Goal: Obtain resource: Download file/media

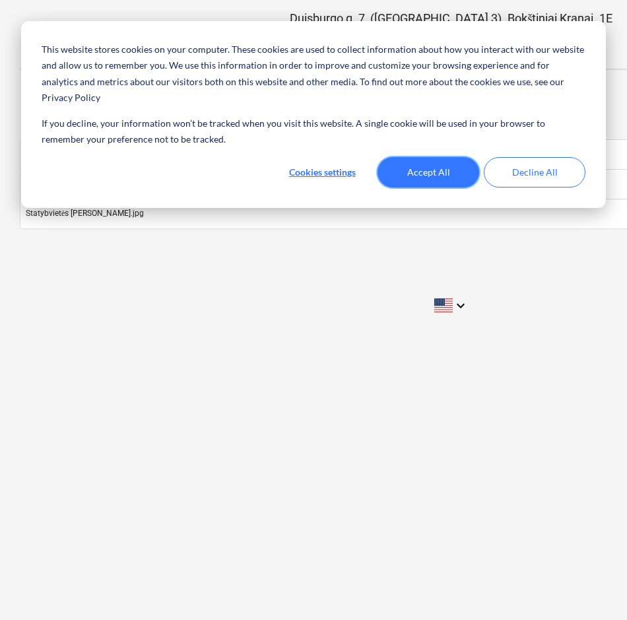
click at [463, 157] on button "Accept All" at bounding box center [429, 172] width 102 height 30
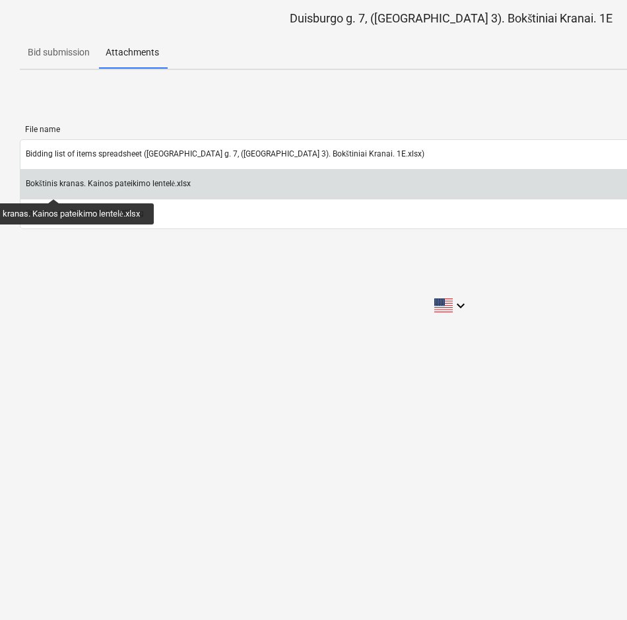
click at [58, 184] on div "Bokštinis kranas. Kainos pateikimo lentelė.xlsx" at bounding box center [108, 184] width 165 height 10
click at [244, 185] on div "Bokštinis kranas. Kainos pateikimo lentelė.xlsx" at bounding box center [352, 184] width 664 height 21
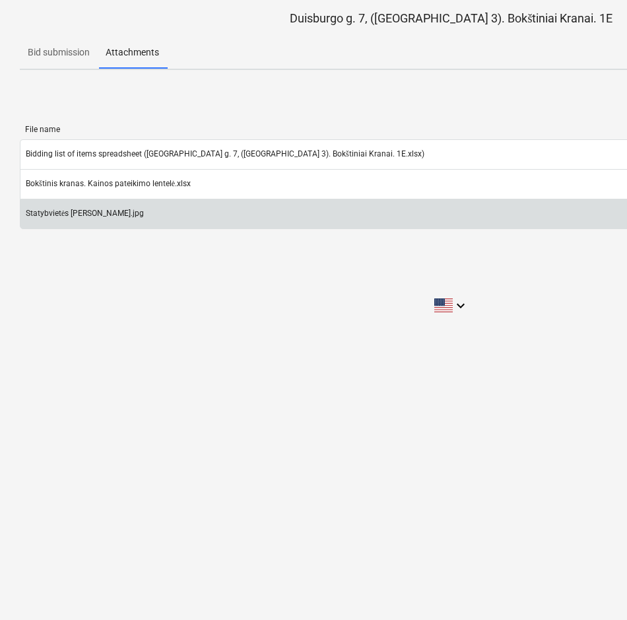
click at [135, 219] on div "Statybvietės [PERSON_NAME].jpg" at bounding box center [352, 213] width 664 height 21
click at [84, 216] on div "Statybvietės [PERSON_NAME].jpg" at bounding box center [85, 214] width 118 height 10
drag, startPoint x: 84, startPoint y: 216, endPoint x: 132, endPoint y: 214, distance: 48.2
click at [132, 214] on div "Statybvietės planas.jpg" at bounding box center [352, 213] width 664 height 21
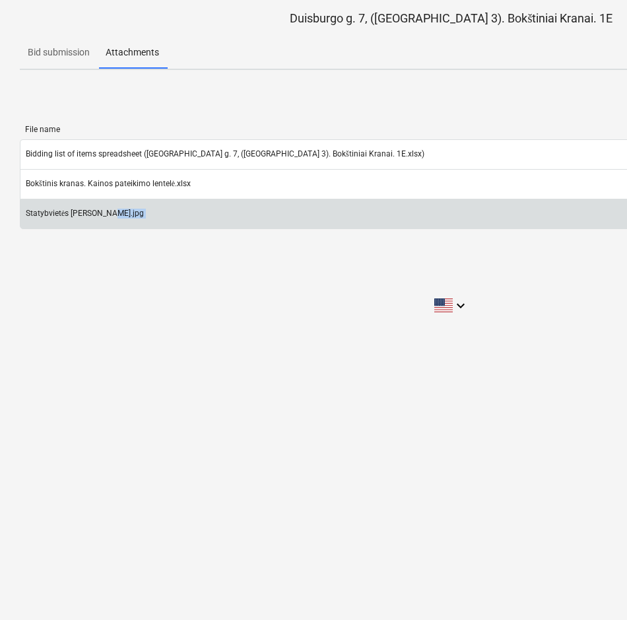
click at [132, 214] on div "Statybvietės planas.jpg" at bounding box center [352, 213] width 664 height 21
click at [271, 209] on div "Statybvietės planas.jpg" at bounding box center [352, 213] width 664 height 21
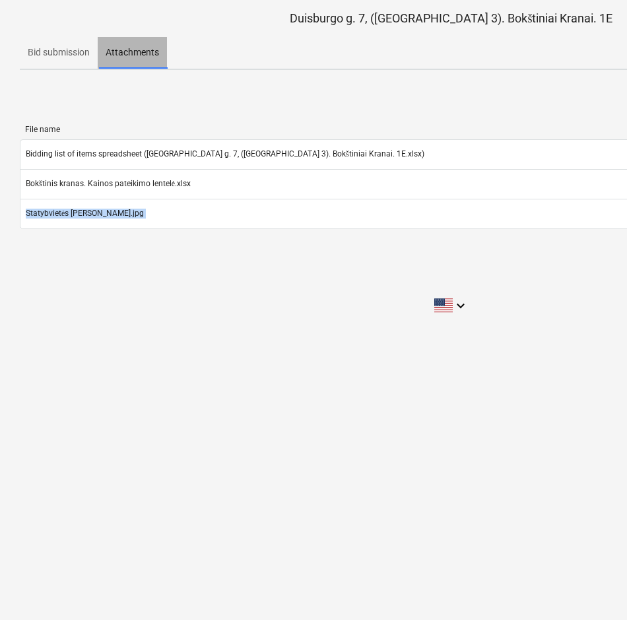
drag, startPoint x: 99, startPoint y: 38, endPoint x: 93, endPoint y: 41, distance: 6.8
click at [98, 38] on button "Attachments" at bounding box center [132, 53] width 69 height 32
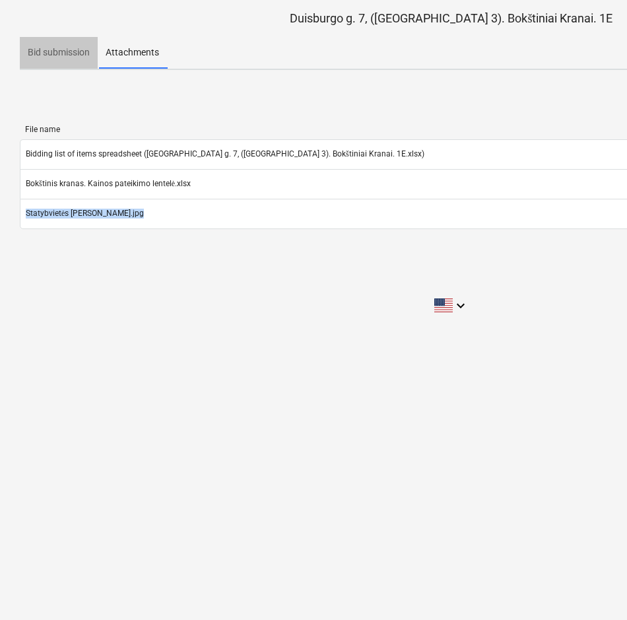
click at [30, 49] on p "Bid submission" at bounding box center [59, 53] width 62 height 14
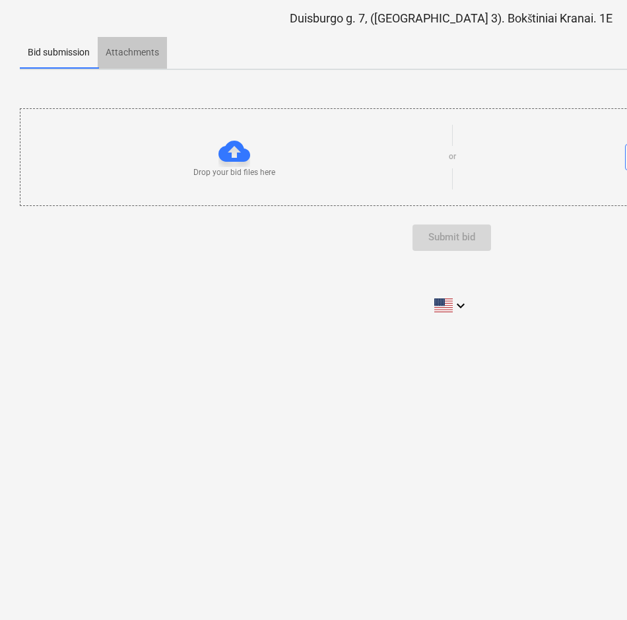
click at [137, 54] on p "Attachments" at bounding box center [132, 53] width 53 height 14
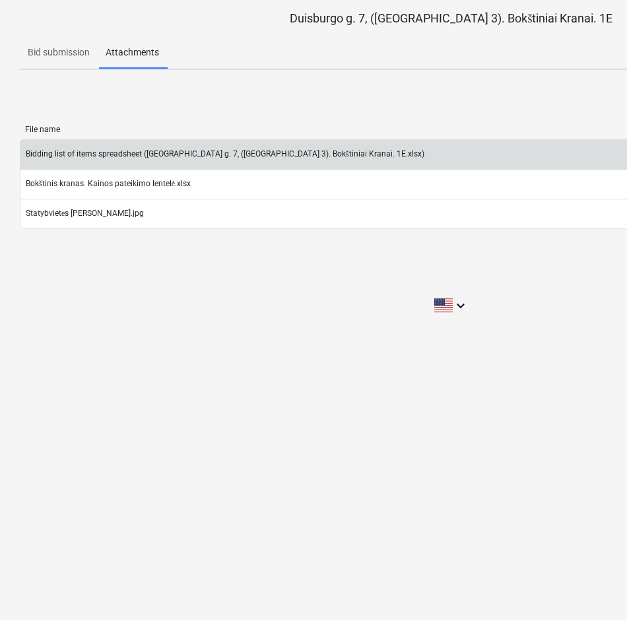
click at [93, 160] on div "Bidding list of items spreadsheet (Duisburgo g. 7, (Lake Town 3). Bokštiniai Kr…" at bounding box center [352, 154] width 664 height 21
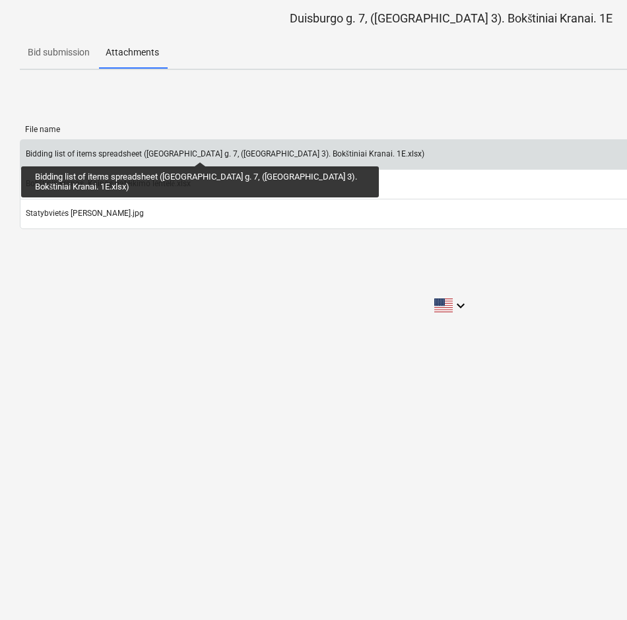
click at [200, 150] on div "Bidding list of items spreadsheet (Duisburgo g. 7, (Lake Town 3). Bokštiniai Kr…" at bounding box center [225, 154] width 399 height 10
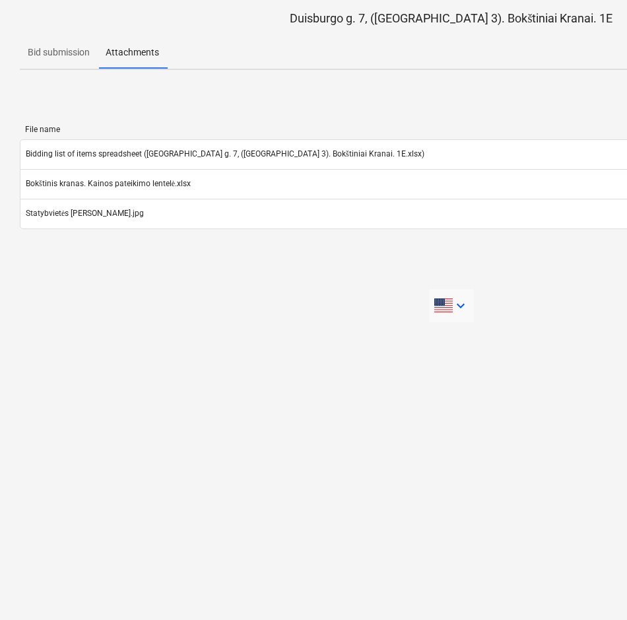
click at [462, 302] on icon "keyboard_arrow_down" at bounding box center [461, 306] width 16 height 16
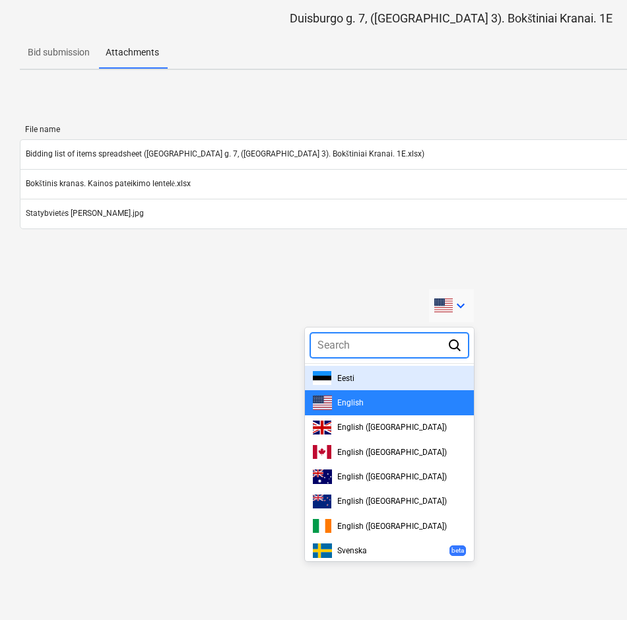
click at [246, 294] on div at bounding box center [313, 310] width 627 height 620
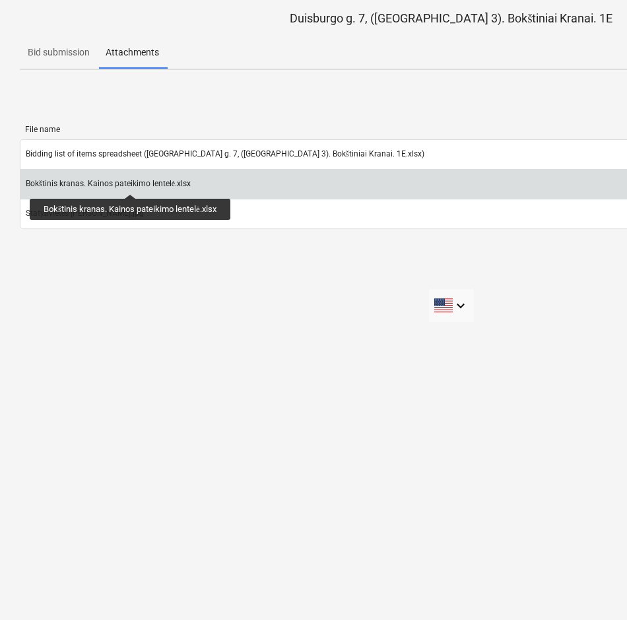
click at [133, 182] on div "Bokštinis kranas. Kainos pateikimo lentelė.xlsx" at bounding box center [108, 184] width 165 height 10
drag, startPoint x: 133, startPoint y: 182, endPoint x: 109, endPoint y: 186, distance: 24.1
click at [109, 186] on div "Bokštinis kranas. Kainos pateikimo lentelė.xlsx" at bounding box center [108, 184] width 165 height 10
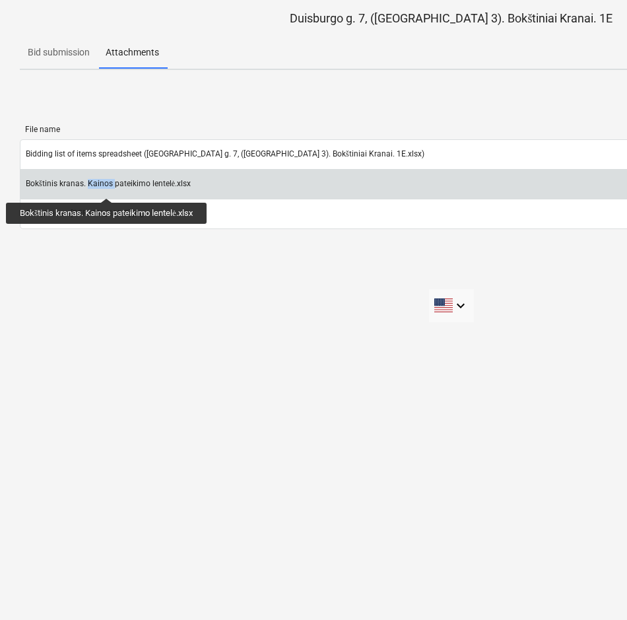
click at [109, 186] on div "Bokštinis kranas. Kainos pateikimo lentelė.xlsx" at bounding box center [108, 184] width 165 height 10
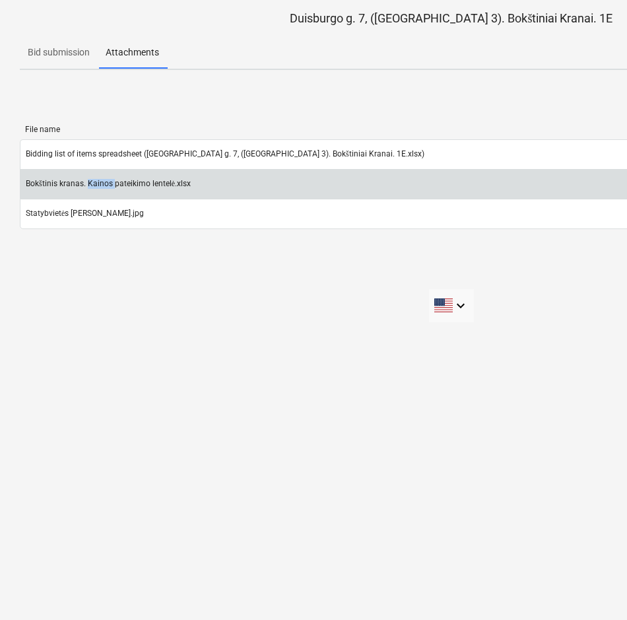
copy div "Kainos"
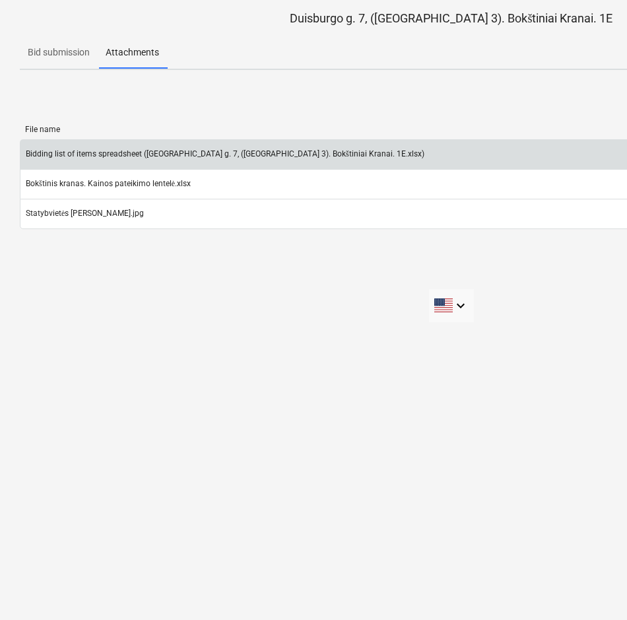
click at [389, 146] on div "Bidding list of items spreadsheet (Duisburgo g. 7, (Lake Town 3). Bokštiniai Kr…" at bounding box center [352, 154] width 664 height 21
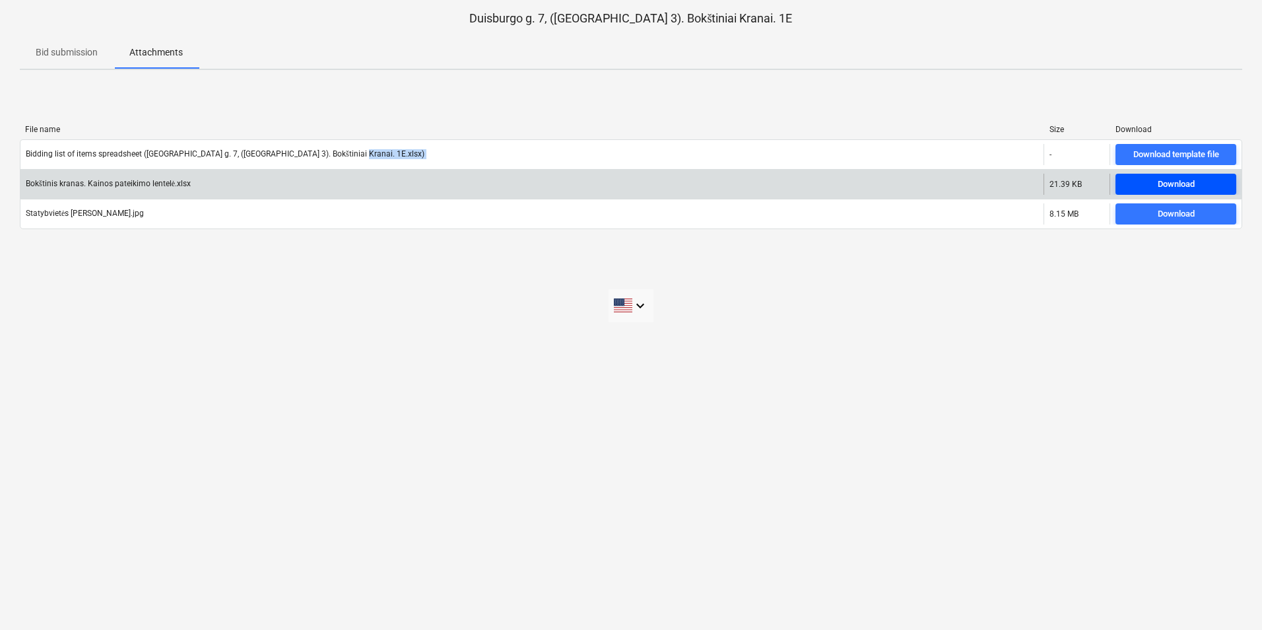
click at [626, 184] on span "Download" at bounding box center [1176, 184] width 110 height 15
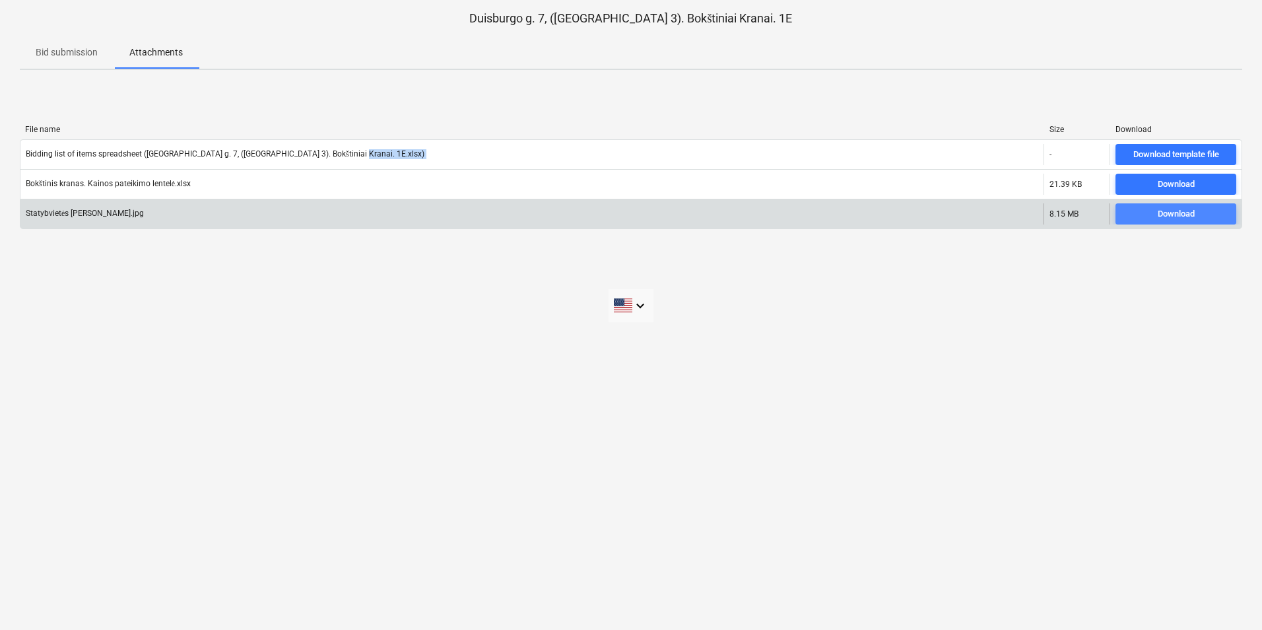
click at [626, 218] on div "Download" at bounding box center [1176, 214] width 37 height 15
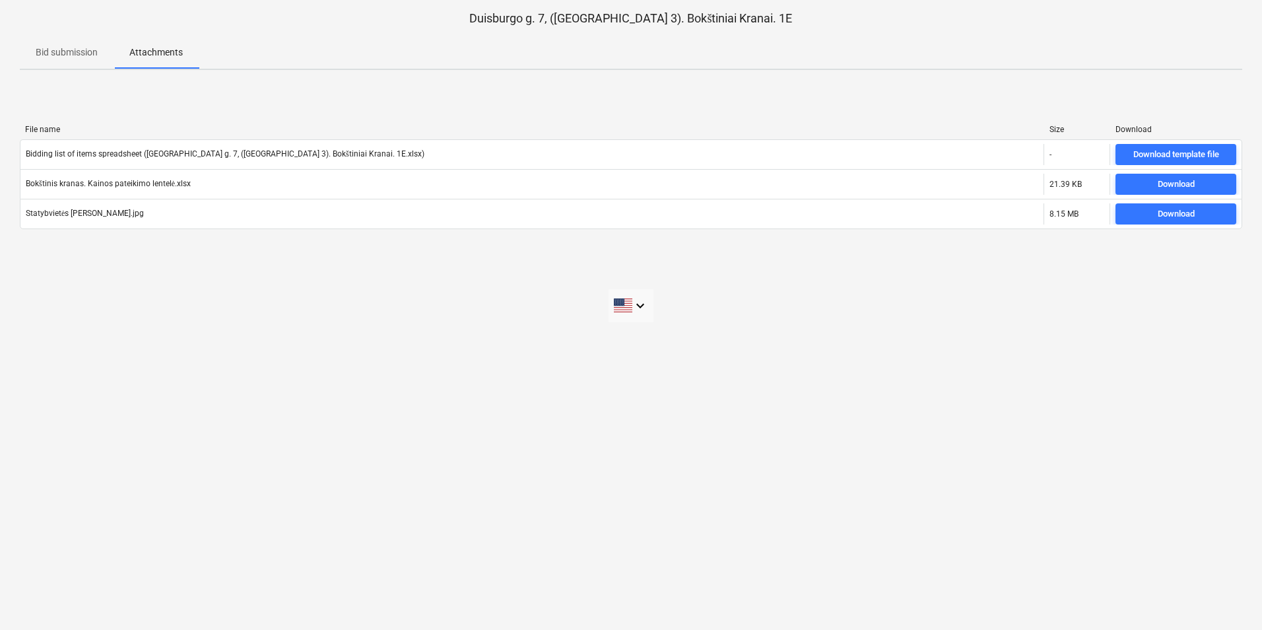
click at [626, 290] on div "keyboard_arrow_down" at bounding box center [631, 305] width 1222 height 33
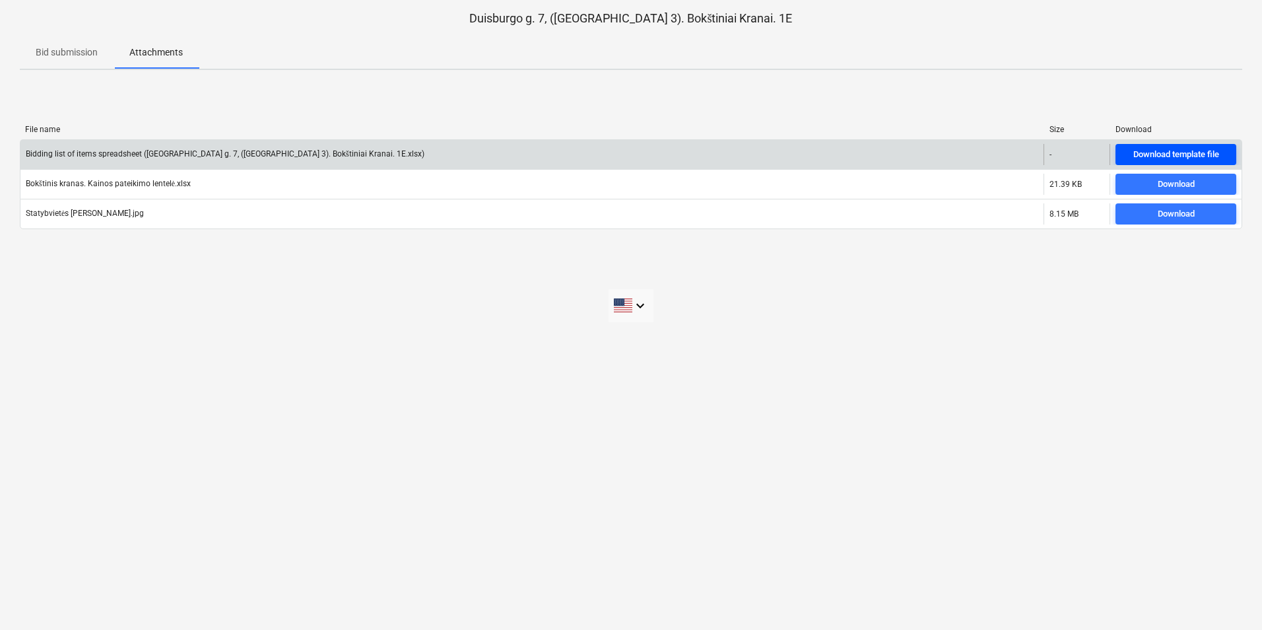
click at [626, 154] on div "Download template file" at bounding box center [1176, 154] width 86 height 15
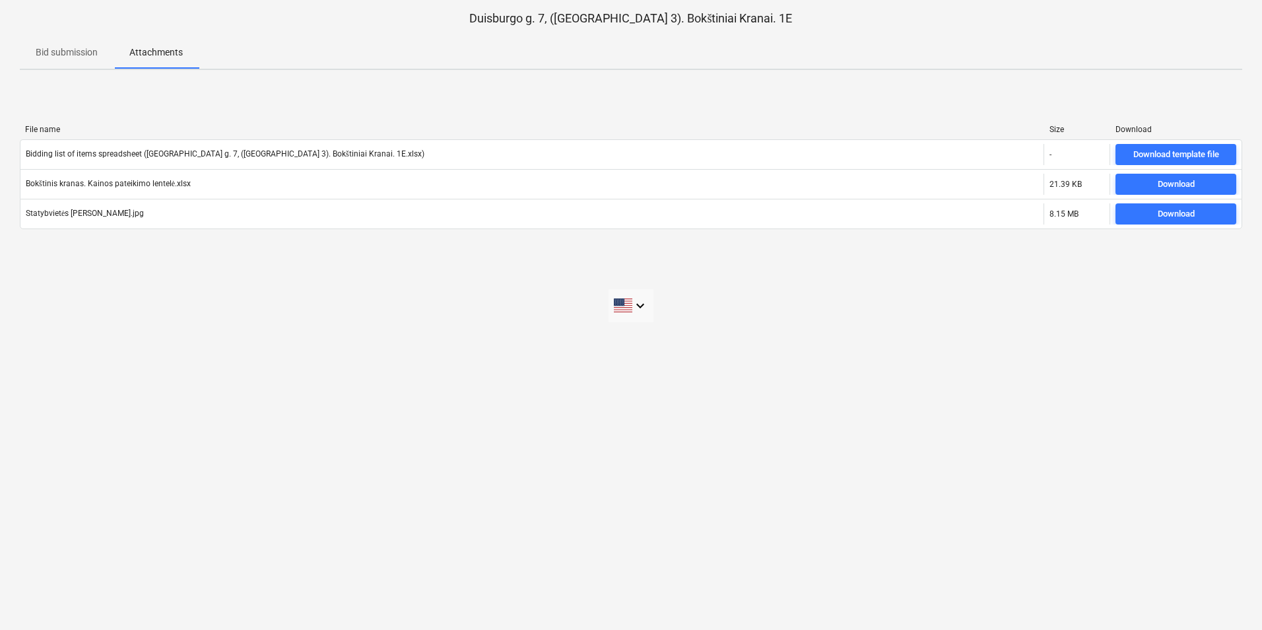
drag, startPoint x: 851, startPoint y: 465, endPoint x: 859, endPoint y: 303, distance: 162.5
click at [626, 444] on div "Duisburgo g. 7, (Lake Town 3). Bokštiniai Kranai. 1E Bid submission Attachments…" at bounding box center [631, 315] width 1262 height 630
